Goal: Task Accomplishment & Management: Use online tool/utility

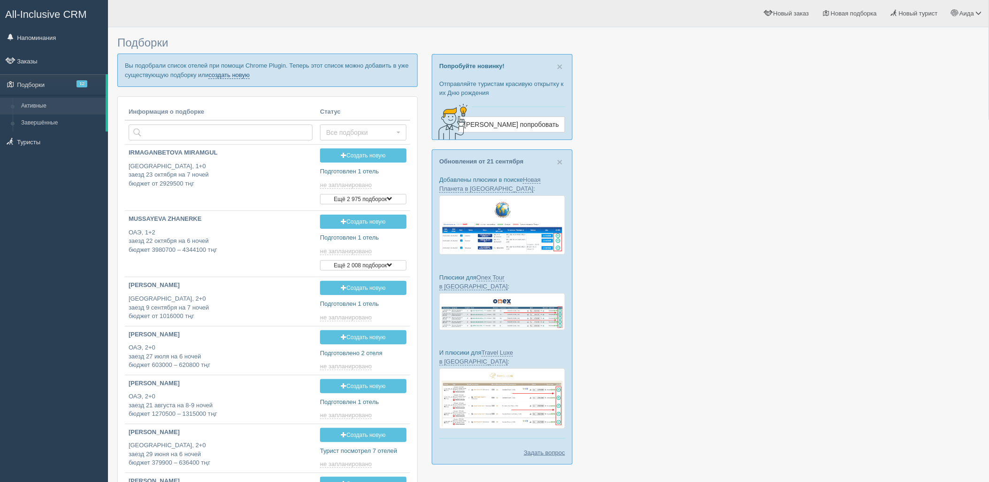
click at [222, 74] on link "создать новую" at bounding box center [228, 75] width 41 height 8
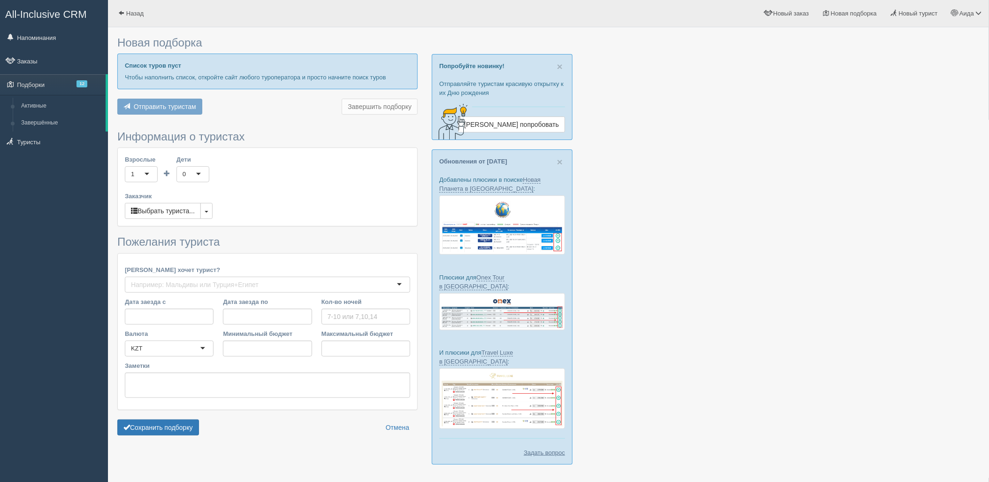
type input "6"
type input "594400"
type input "994700"
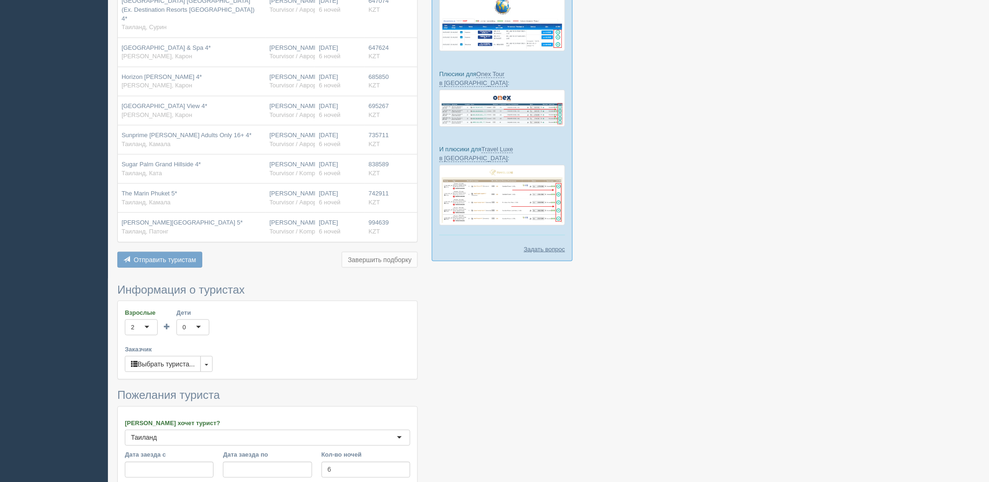
scroll to position [347, 0]
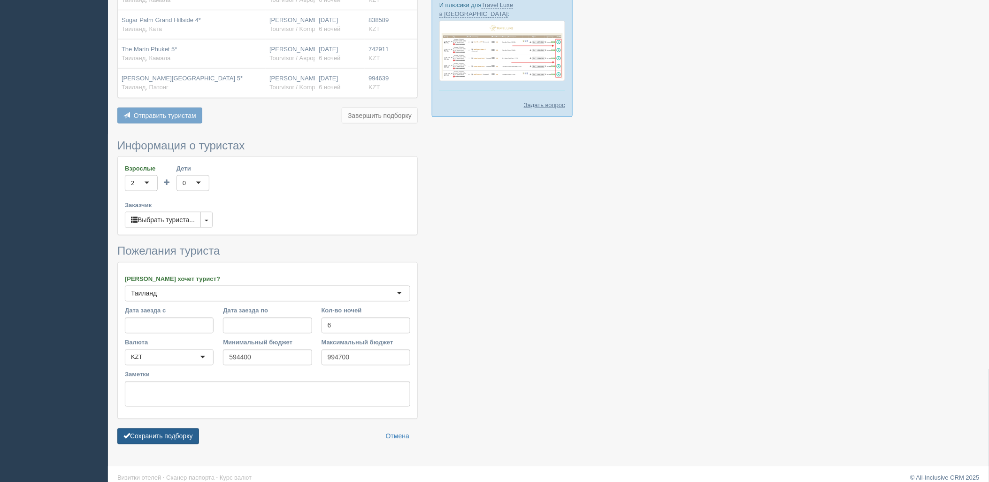
click at [163, 436] on button "Сохранить подборку" at bounding box center [158, 436] width 82 height 16
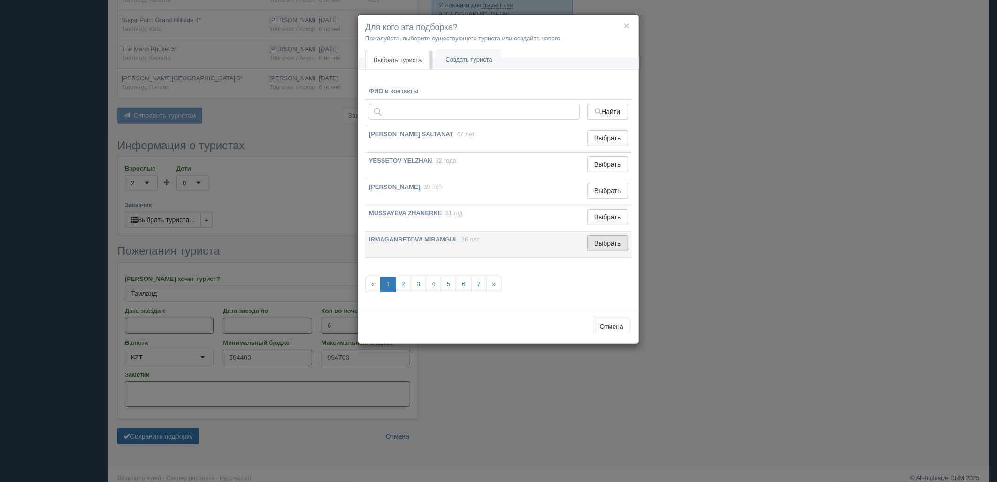
click at [591, 245] on button "Выбрать" at bounding box center [607, 243] width 41 height 16
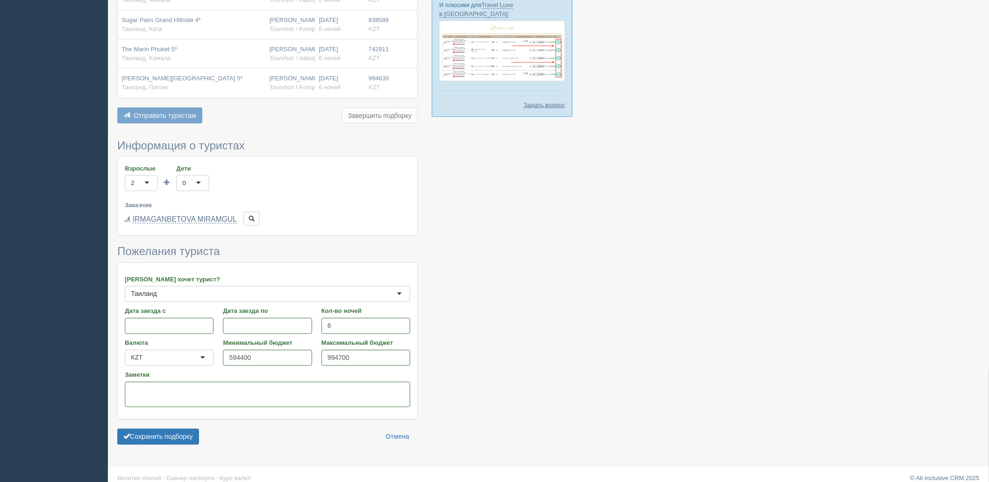
click at [168, 438] on form "Информация о туристах Взрослые 2 2 1 2 3 4 5 6 7 8 9 10 11 12 13 14 15 16 17 18…" at bounding box center [267, 294] width 300 height 310
click at [171, 436] on button "Сохранить подборку" at bounding box center [158, 437] width 82 height 16
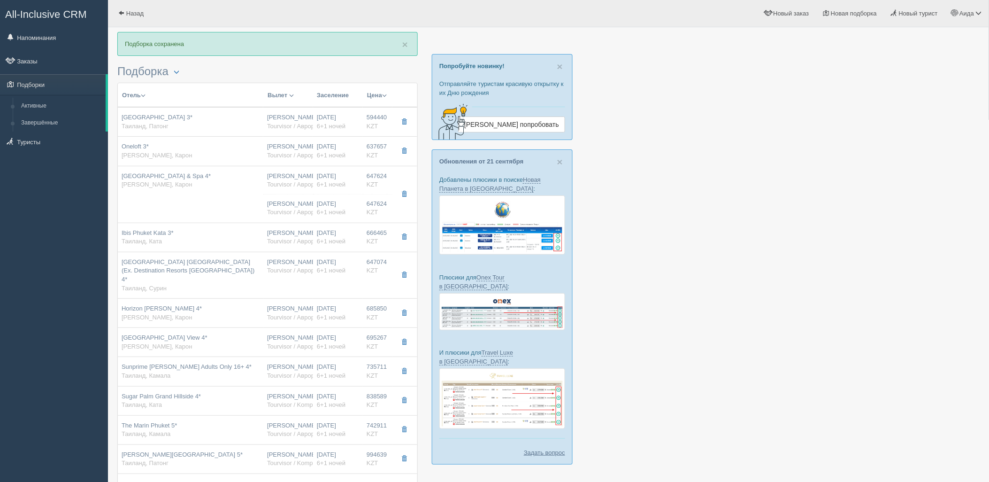
drag, startPoint x: 923, startPoint y: 237, endPoint x: 944, endPoint y: 237, distance: 20.7
click at [941, 243] on div at bounding box center [548, 387] width 862 height 711
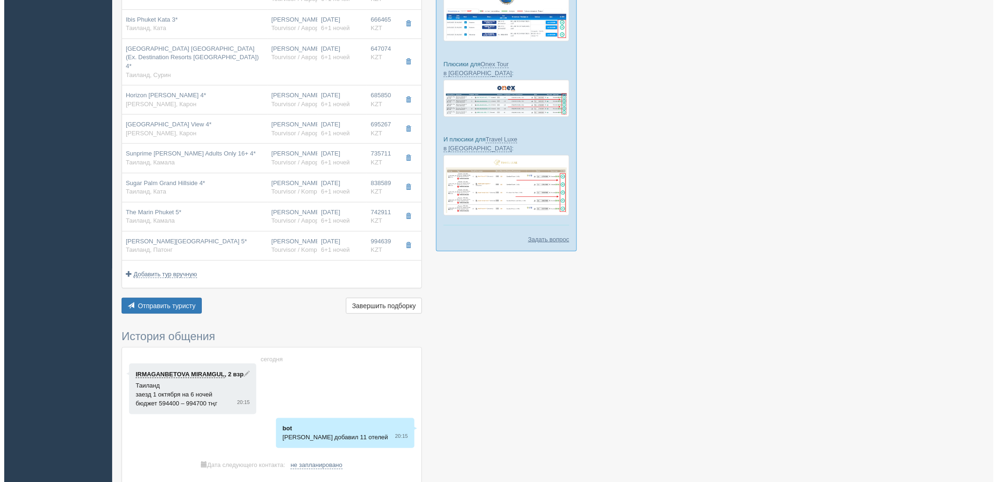
scroll to position [223, 0]
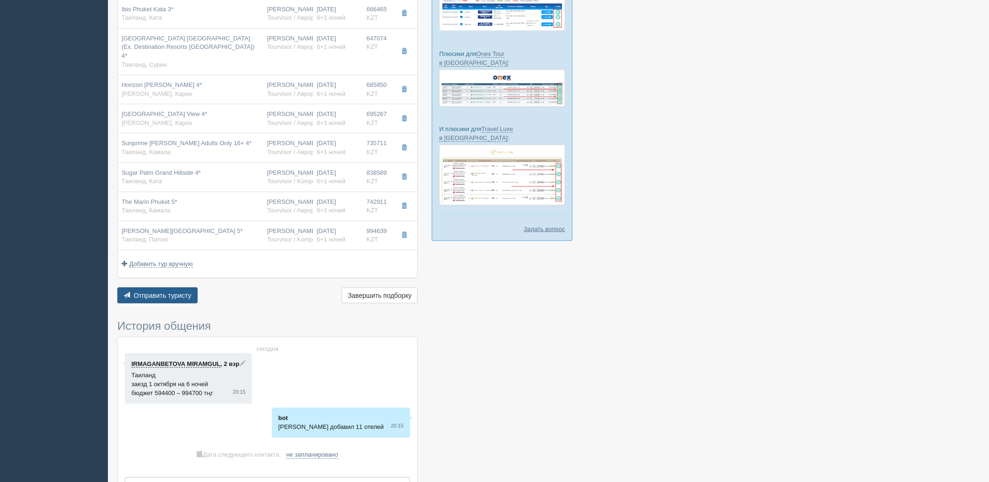
click at [159, 287] on button "Отправить туристу Отправить" at bounding box center [157, 295] width 80 height 16
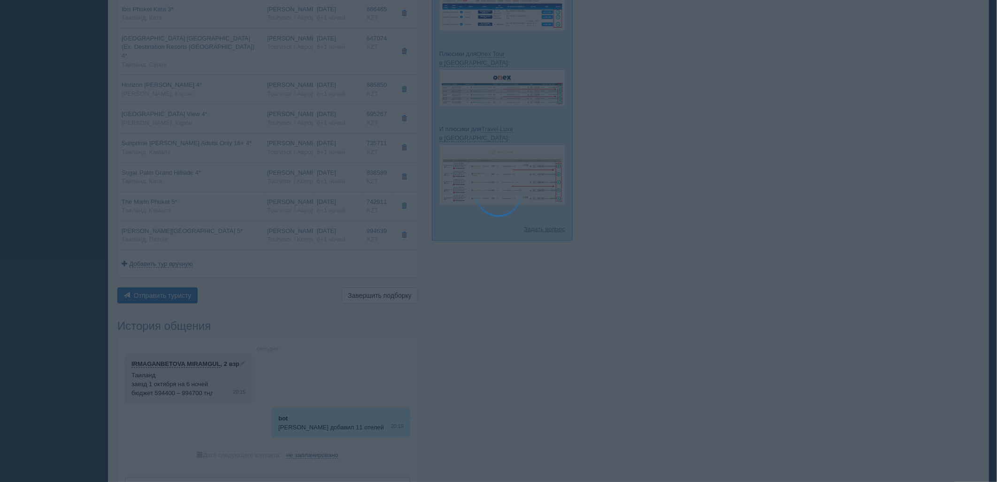
type textarea "🌞 Loremi dolo! Sitametcon Adi elitseddoei temporinc utlabore: 🌎 Etdolor, Magnaa…"
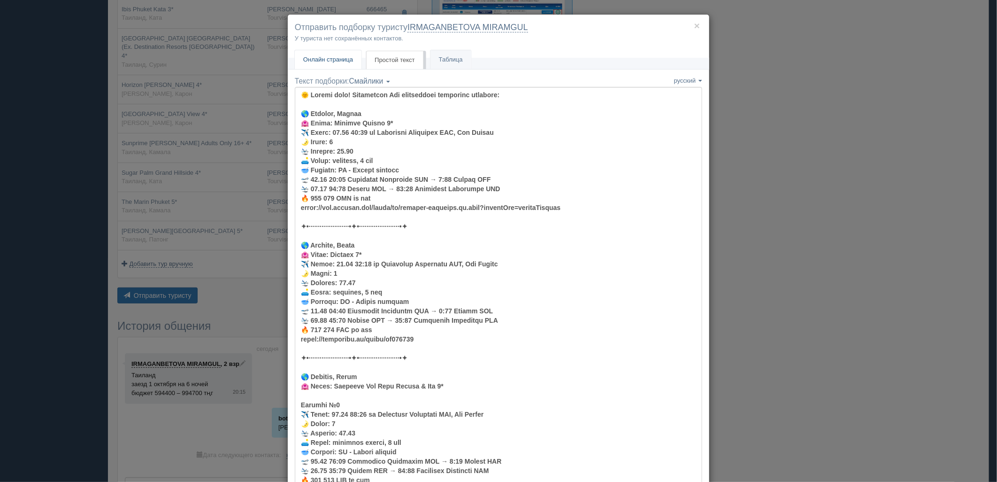
click at [341, 61] on span "Онлайн страница" at bounding box center [328, 59] width 50 height 7
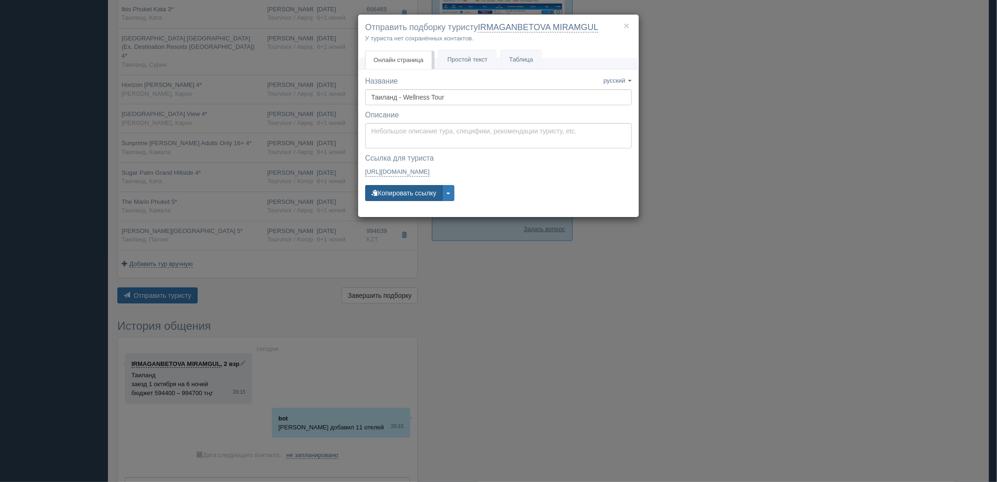
click at [401, 193] on button "Копировать ссылку" at bounding box center [403, 193] width 77 height 16
click at [388, 193] on button "Копировать ссылку" at bounding box center [403, 193] width 77 height 16
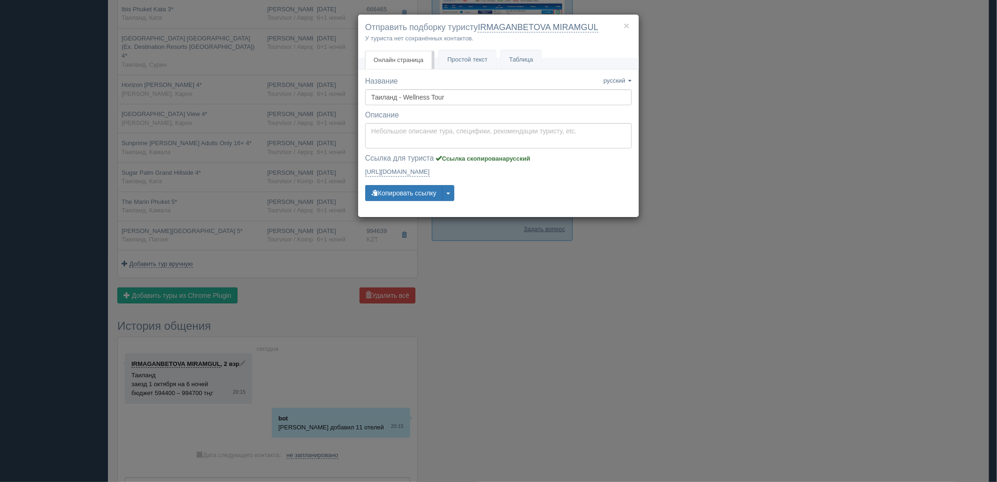
drag, startPoint x: 545, startPoint y: 312, endPoint x: 540, endPoint y: 312, distance: 5.6
click at [543, 312] on div "× Отправить подборку туристу IRMAGANBETOVA MIRAMGUL У туриста нет сохранённых к…" at bounding box center [498, 241] width 997 height 482
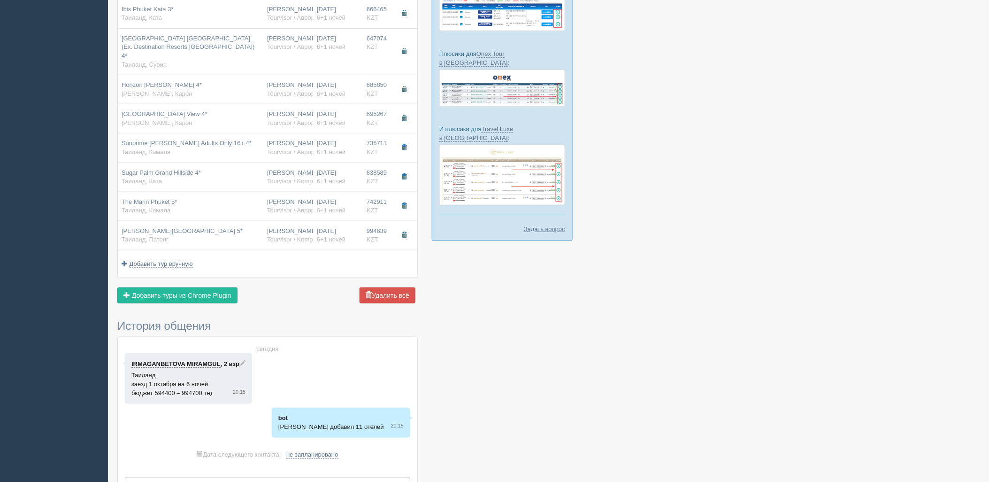
click at [168, 296] on div "Отправить туристу Отправить Завершить подборку Активировать подборку Добавить и…" at bounding box center [267, 296] width 300 height 18
click at [178, 291] on span "Добавить туры из Chrome Plugin" at bounding box center [181, 295] width 99 height 8
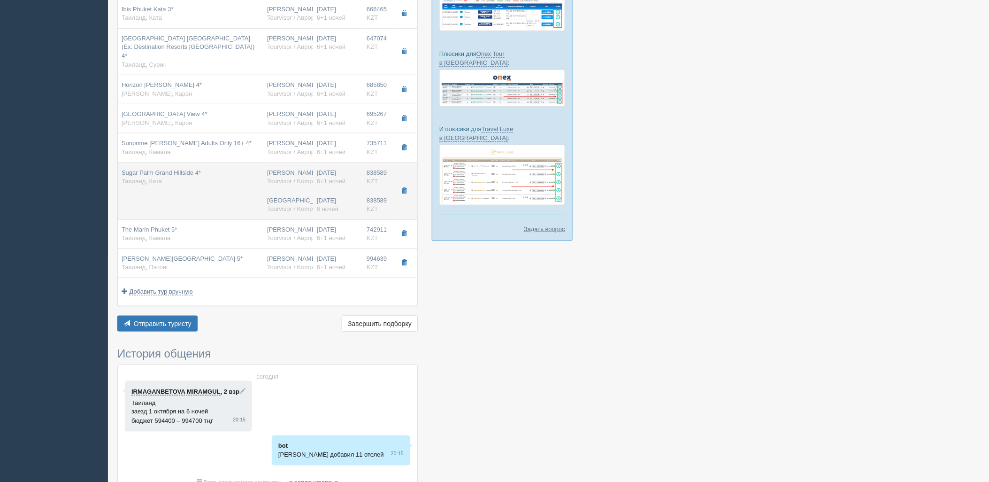
click at [308, 196] on div "[GEOGRAPHIC_DATA] Tourvisor / Kompas (KZ)" at bounding box center [288, 204] width 42 height 17
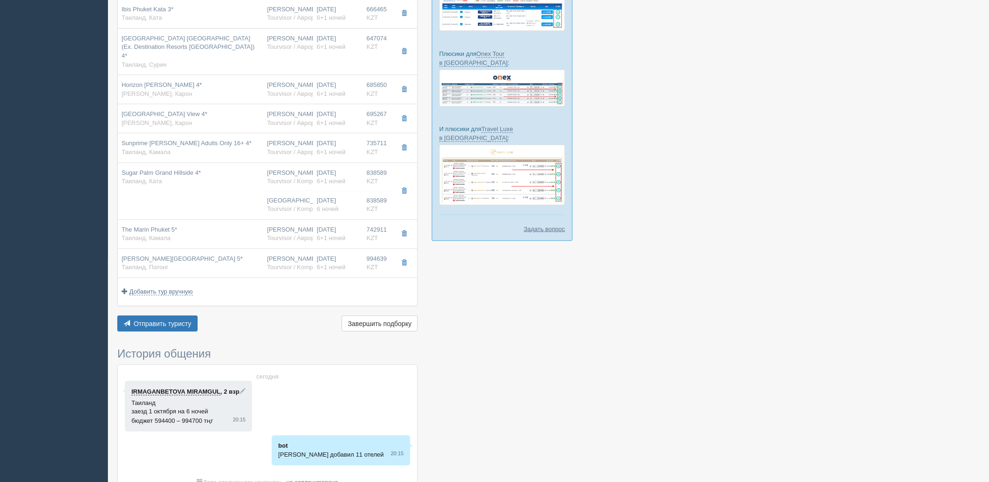
type input "Sugar Palm Grand Hillside 4*"
type input "[URL][DOMAIN_NAME]"
type input "Таиланд"
type input "Ката"
type input "838589.00"
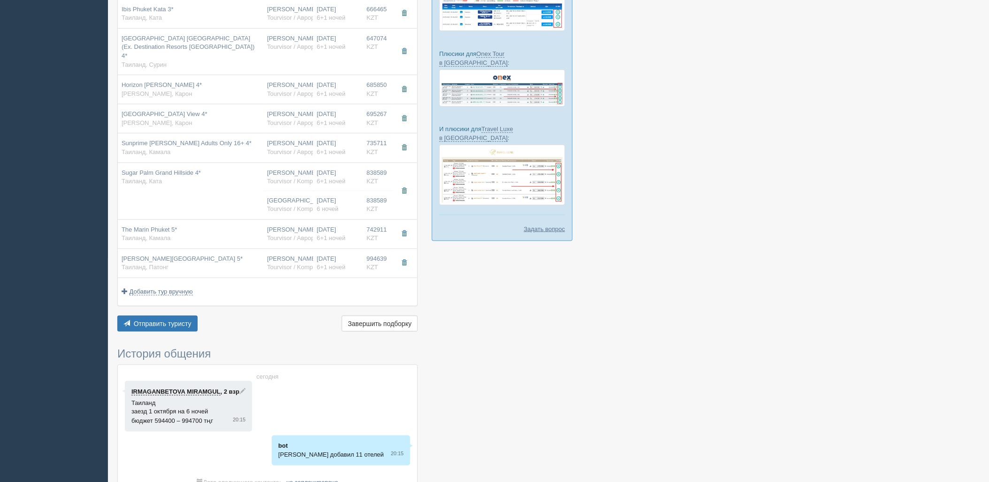
type input "[PERSON_NAME]"
type input "Пхукет HKT"
type input "22:45"
type input "08:50"
type input "Air Astana"
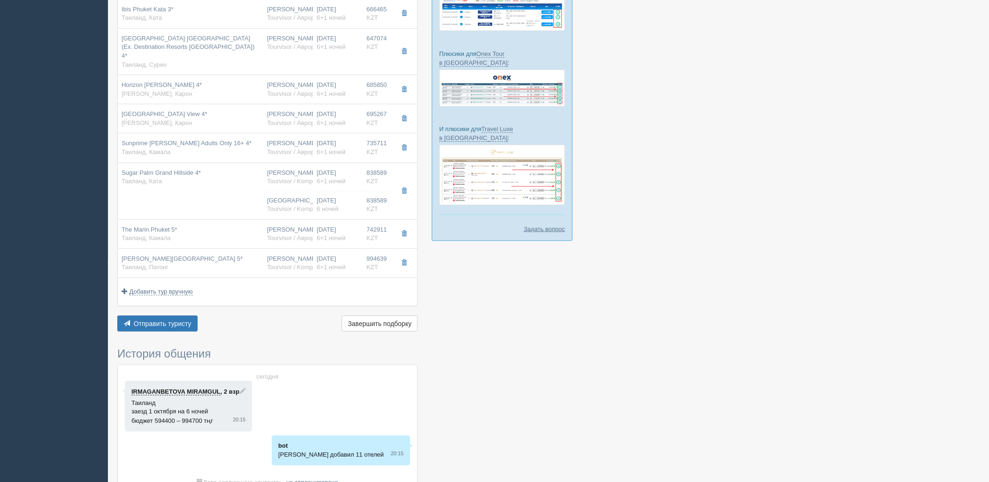
type input "11:30"
type input "18:20"
type input "6+1"
type input "grand deluxe"
type input "BB - Только завтрак"
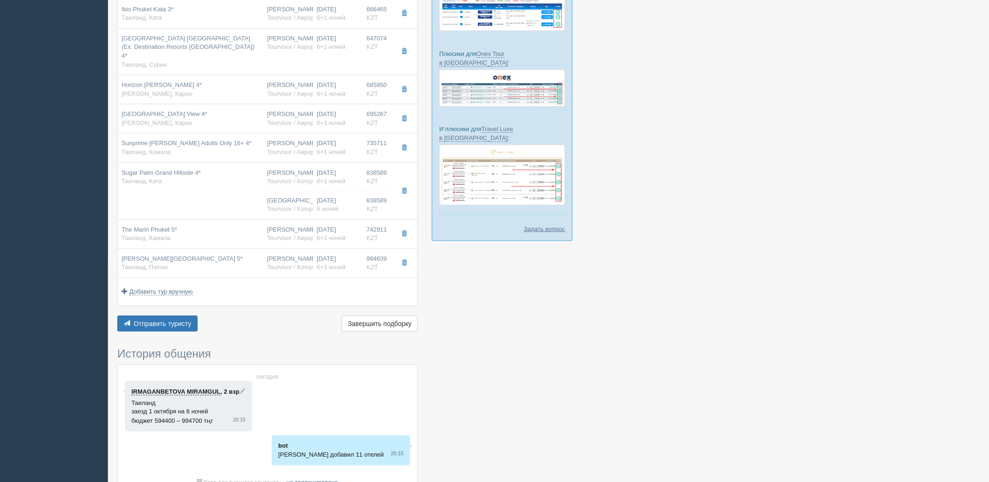
type input "Tourvisor / Kompas (KZ)"
type input "[URL][DOMAIN_NAME]"
type input "838589.00"
type input "[GEOGRAPHIC_DATA]"
type input "6"
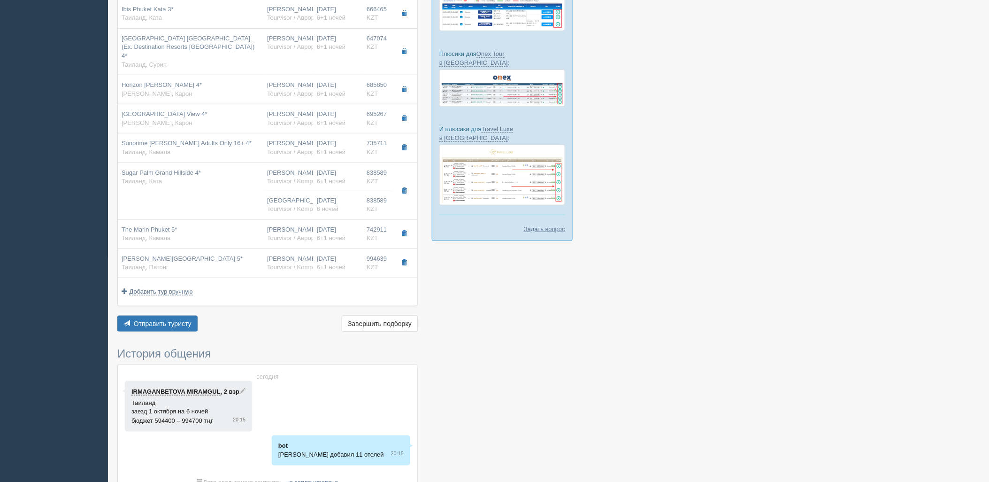
type input "grand deluxe"
type input "BB - Только завтрак"
type input "Tourvisor / Kompas (KZ)"
type input "[URL][DOMAIN_NAME]"
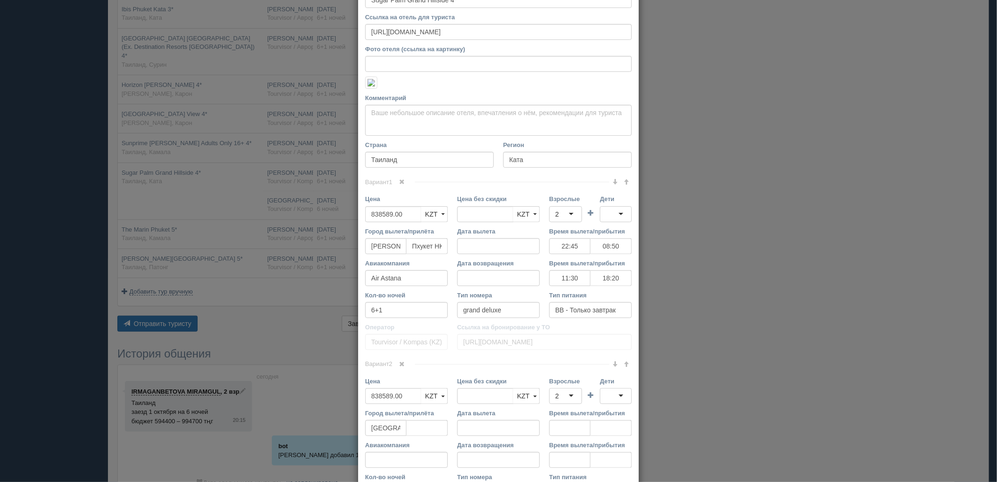
scroll to position [76, 0]
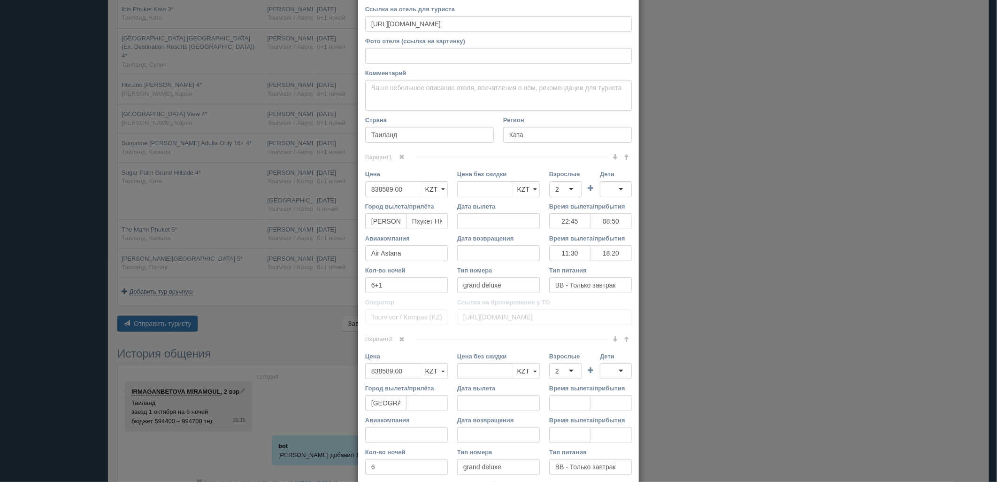
click at [396, 158] on link at bounding box center [402, 157] width 16 height 10
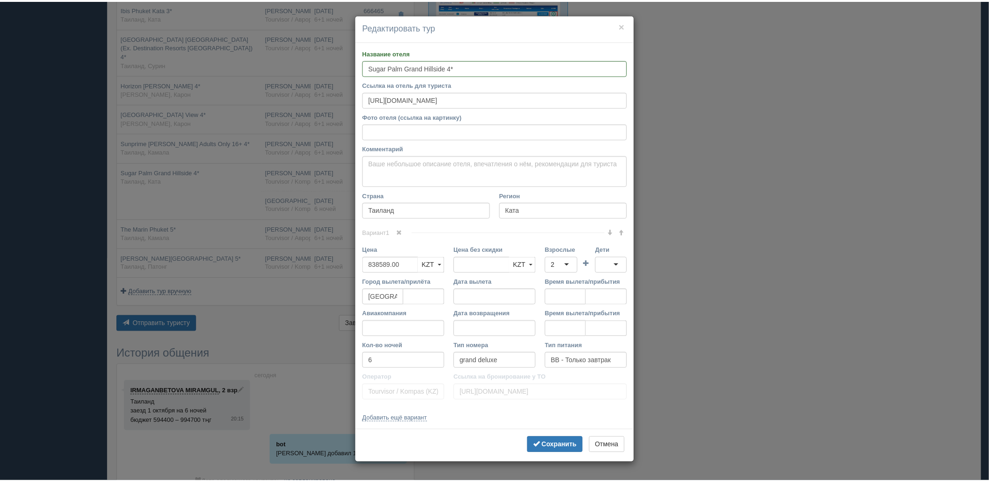
scroll to position [0, 0]
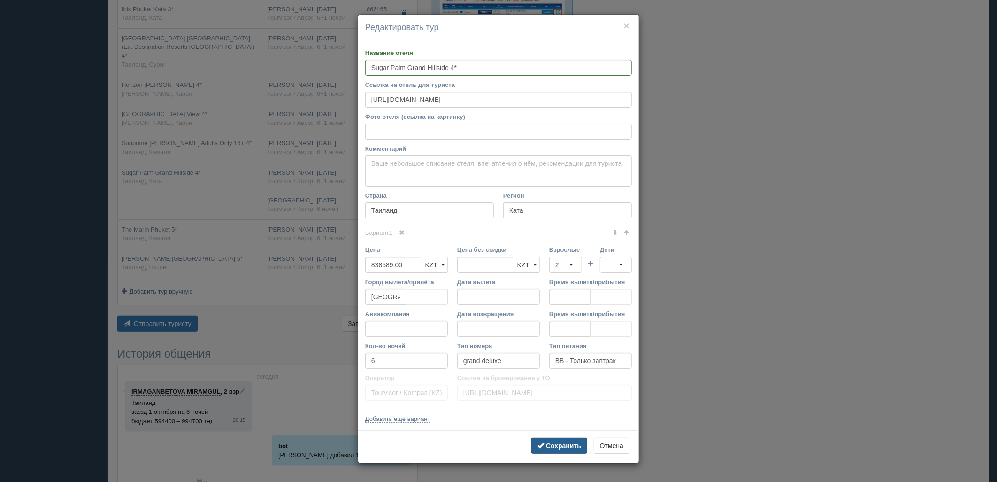
click at [551, 446] on b "Сохранить" at bounding box center [563, 446] width 35 height 8
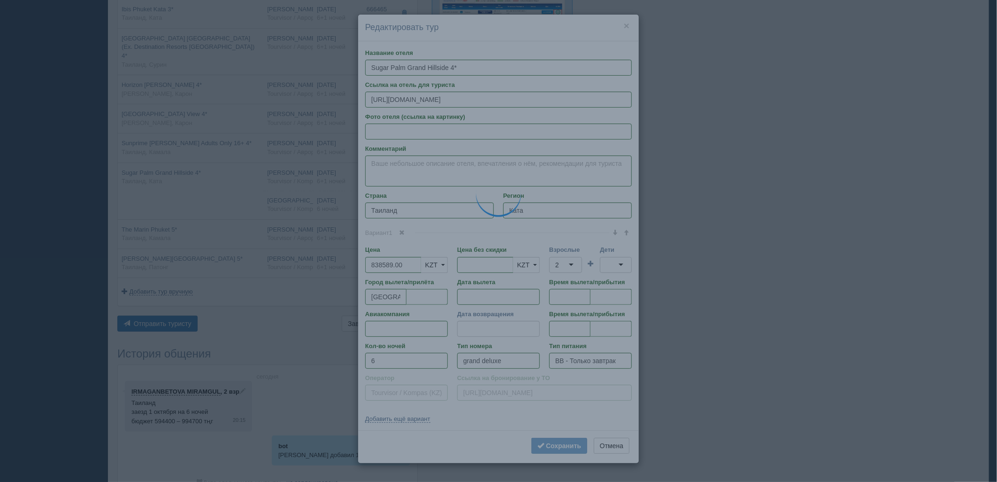
click at [760, 350] on div "× Редактировать тур Название отеля [GEOGRAPHIC_DATA] 4* Ссылка на отель для тур…" at bounding box center [498, 241] width 997 height 482
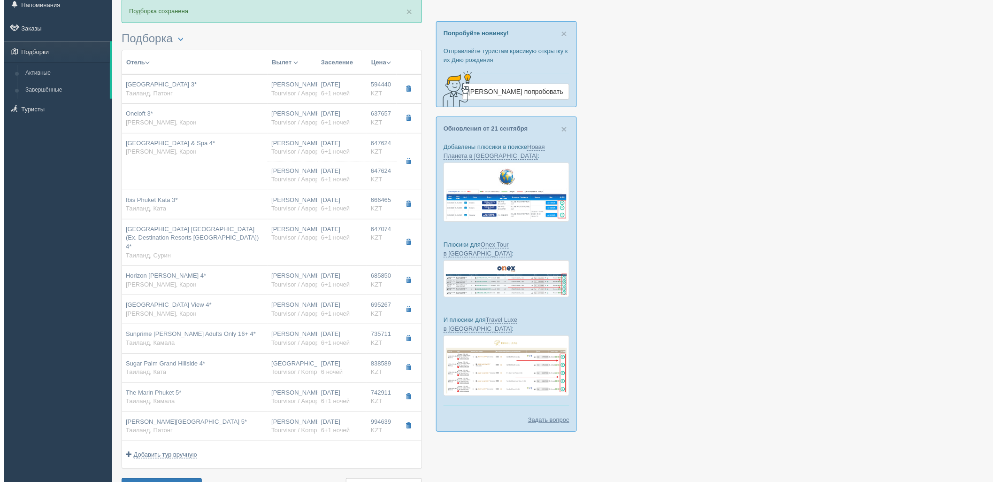
scroll to position [25, 0]
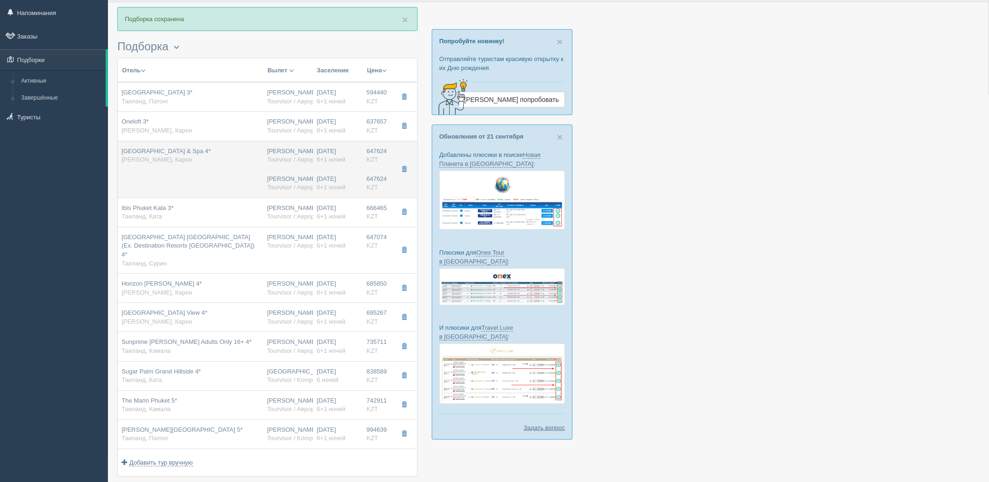
click at [333, 165] on td "[DATE] 6+1 ночей [DATE] 6+1 ночей" at bounding box center [338, 169] width 50 height 57
type input "[GEOGRAPHIC_DATA] & Spa 4*"
type input "[URL][DOMAIN_NAME]"
type textarea "[GEOGRAPHIC_DATA] and Spa расположен в 20 минутах от города [GEOGRAPHIC_DATA] и…"
type input "Карон"
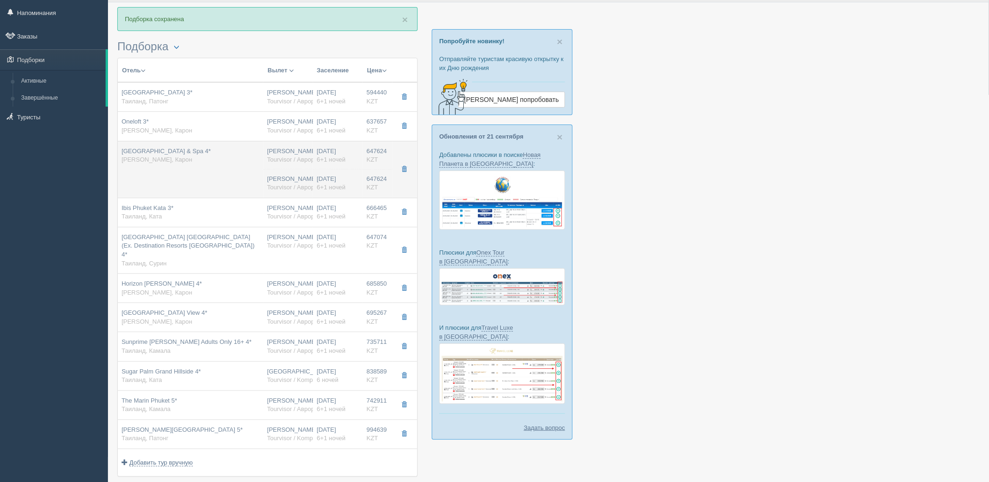
type input "647624.00"
type input "[PERSON_NAME]"
type input "Пхукет HKT"
type input "22:45"
type input "08:55"
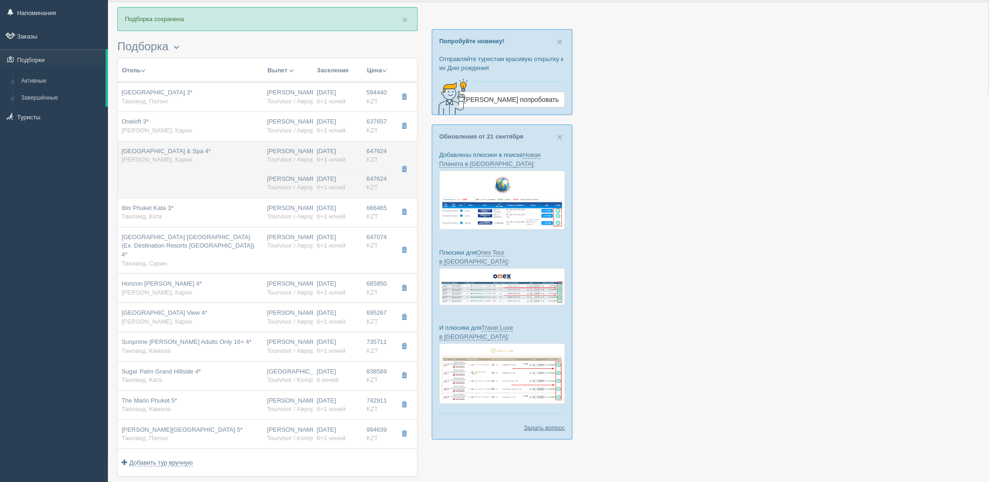
type input "Air Astana"
type input "11:30"
type input "18:20"
type input "6+1"
type input "princess deluxe"
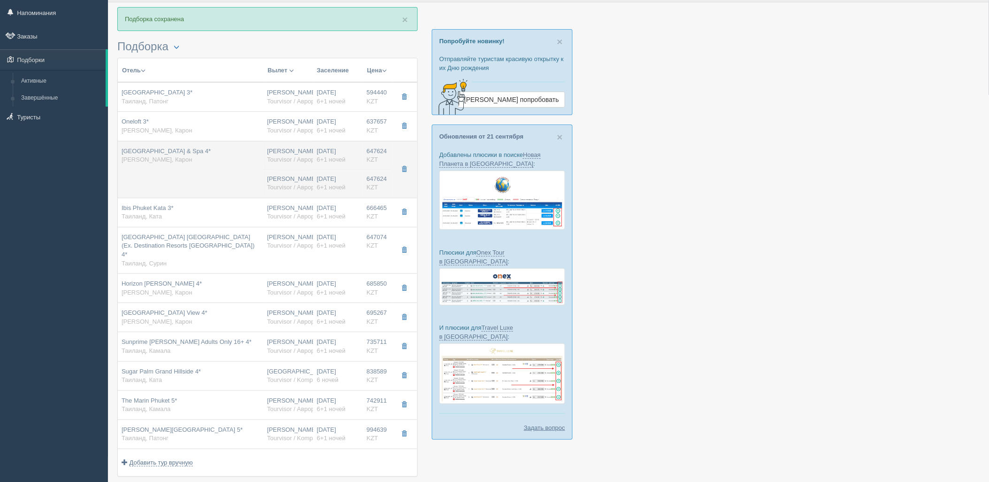
type input "Tourvisor / Аврора-БГ"
type input "[URL][DOMAIN_NAME]"
type input "647624.00"
type input "[PERSON_NAME]"
type input "Пхукет HKT"
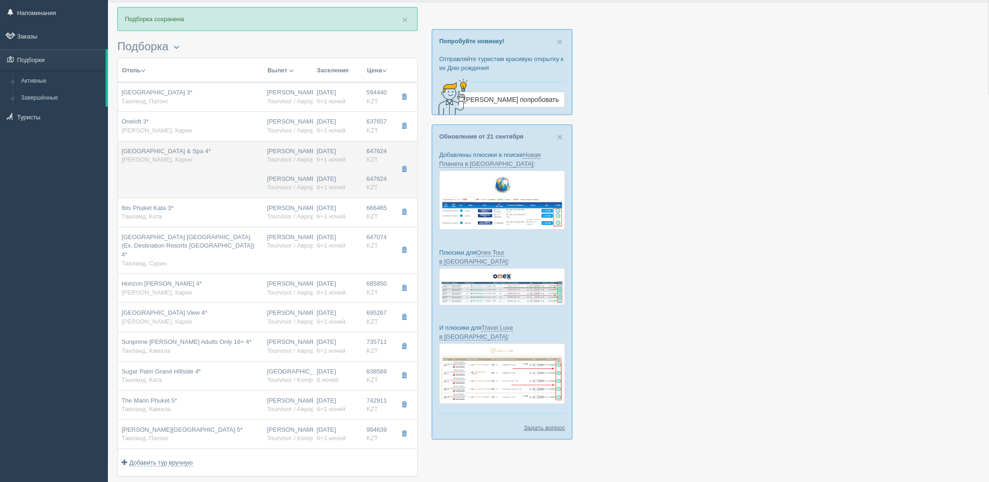
type input "22:45"
type input "08:55"
type input "Air Astana"
type input "11:30"
type input "18:20"
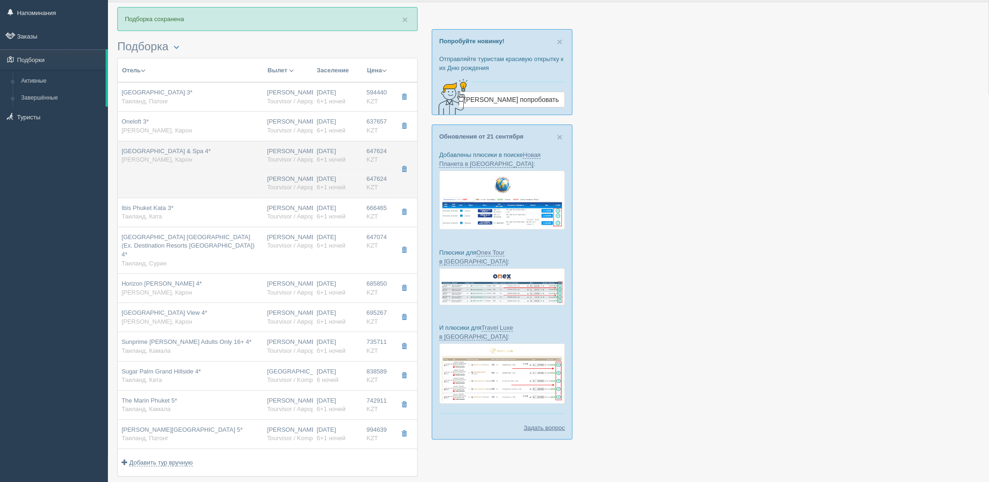
type input "6+1"
type input "princess deluxe"
type input "BB - Только завтрак"
type input "Tourvisor / Аврора-БГ"
type input "[URL][DOMAIN_NAME]"
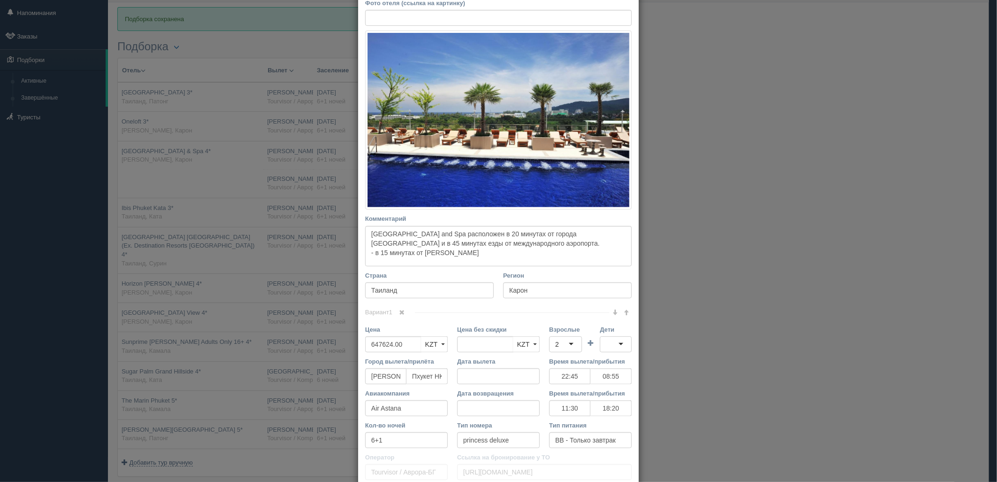
scroll to position [118, 0]
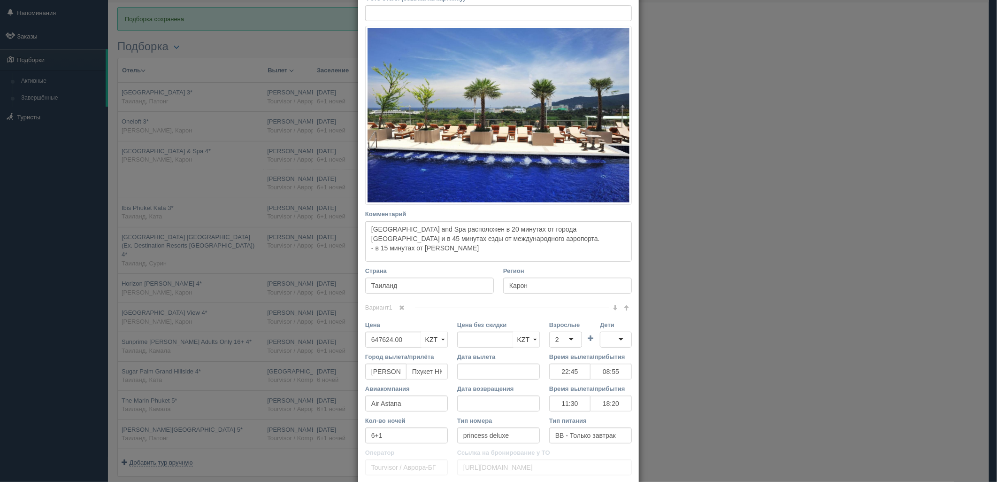
click at [406, 307] on link at bounding box center [402, 308] width 16 height 10
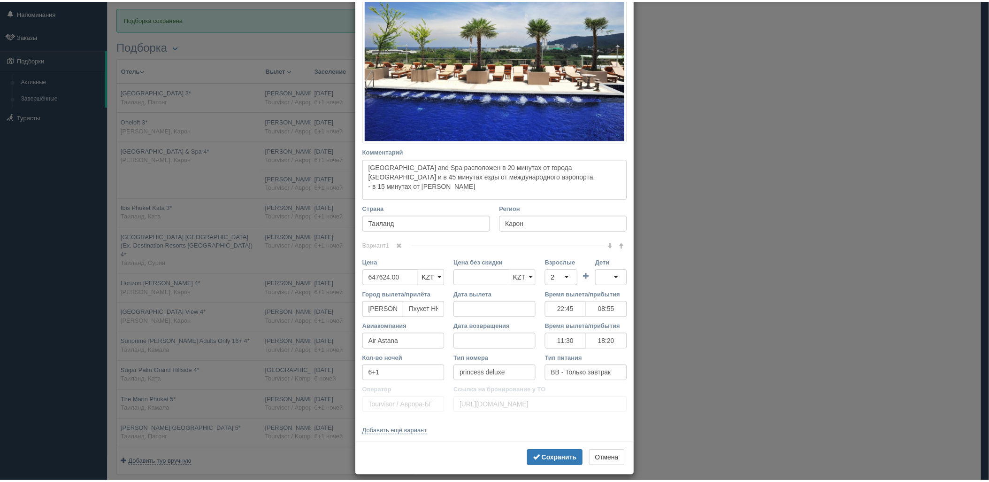
scroll to position [189, 0]
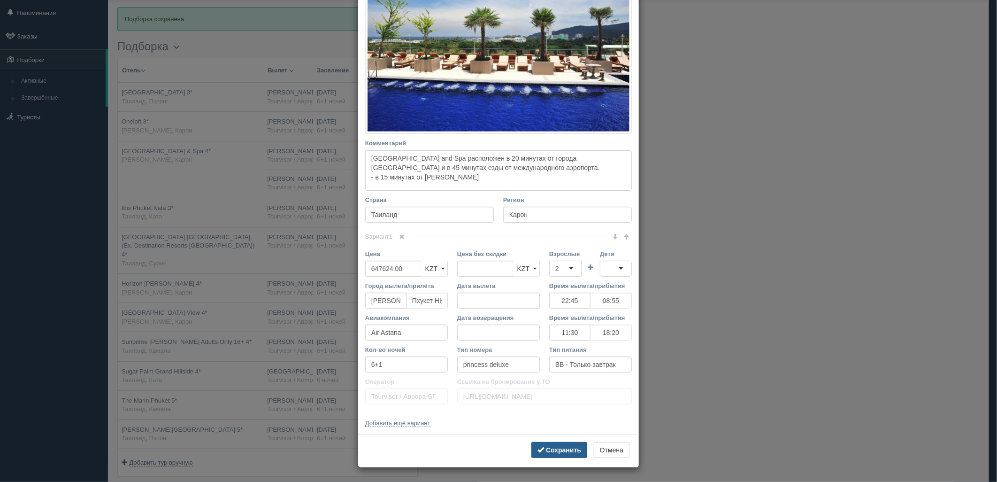
click at [566, 449] on b "Сохранить" at bounding box center [563, 450] width 35 height 8
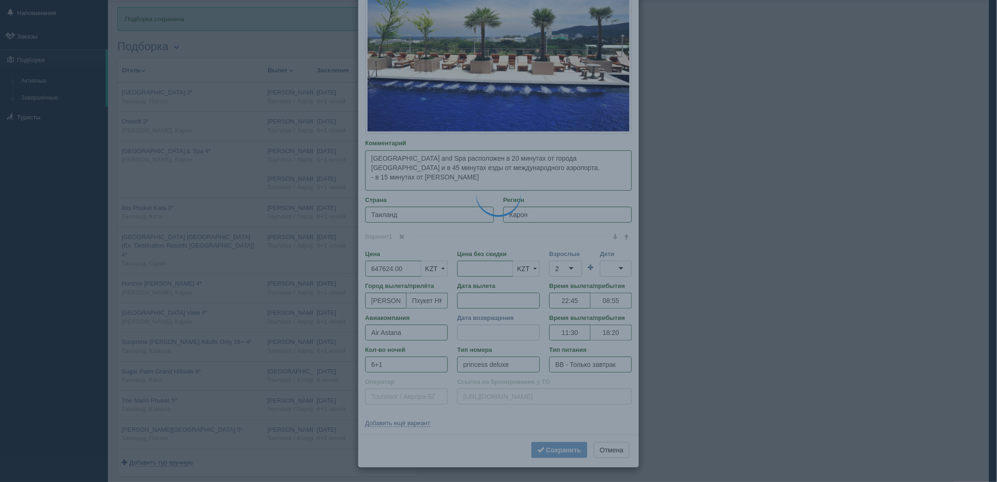
click at [730, 349] on div "× Редактировать тур Название отеля [GEOGRAPHIC_DATA] & Spa 4* Ссылка на отель д…" at bounding box center [498, 241] width 997 height 482
